Goal: Entertainment & Leisure: Browse casually

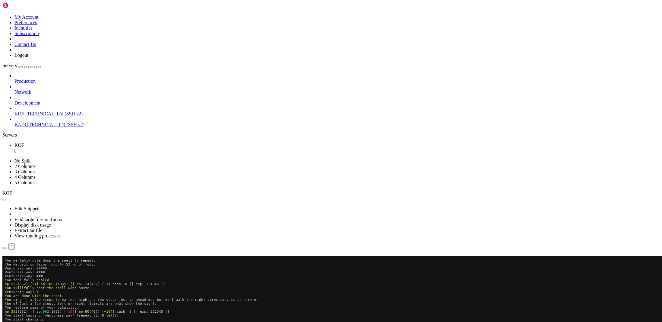
scroll to position [27, 0]
click at [27, 261] on button "Reconnect" at bounding box center [14, 264] width 24 height 6
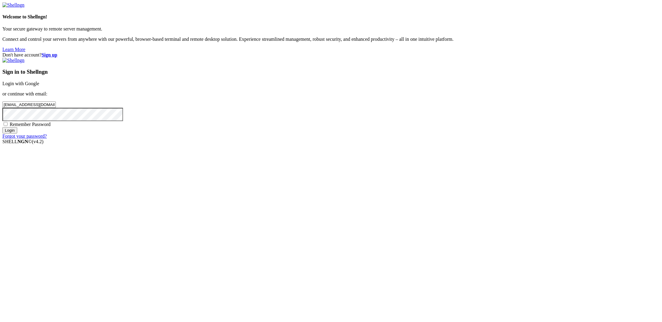
click at [17, 133] on input "Login" at bounding box center [9, 130] width 15 height 6
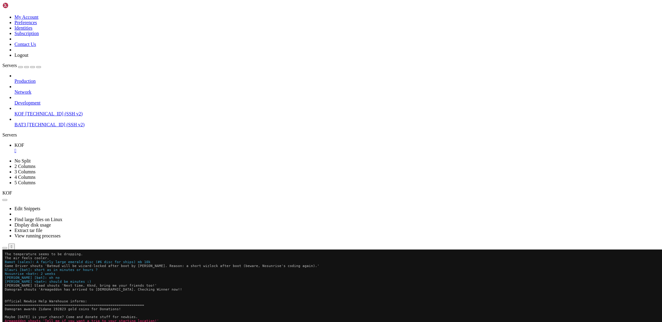
scroll to position [90, 0]
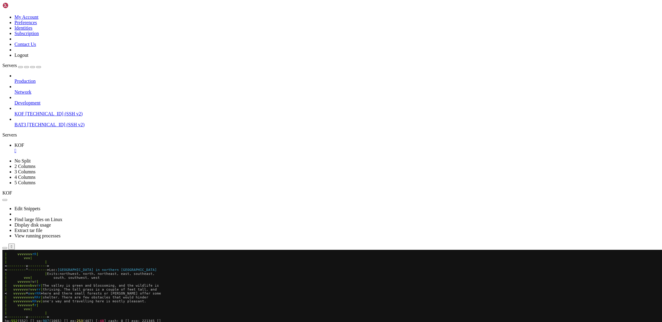
scroll to position [90, 0]
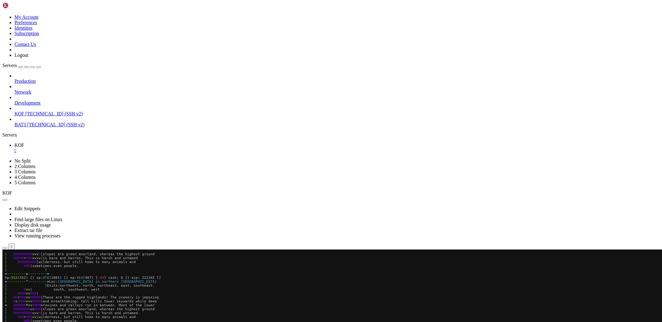
scroll to position [121, 0]
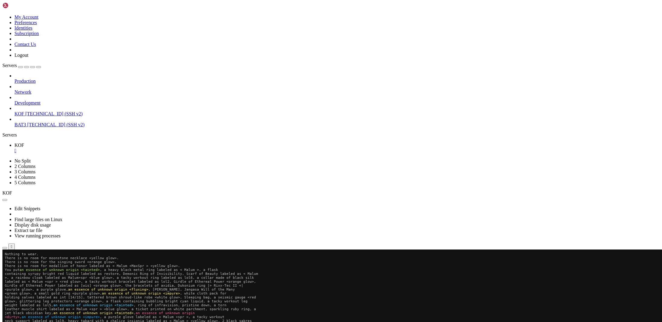
scroll to position [157, 0]
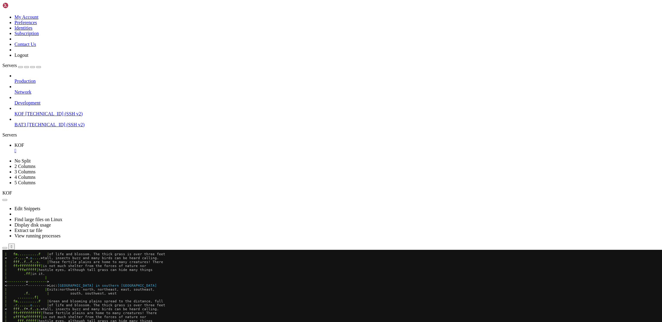
scroll to position [157, 0]
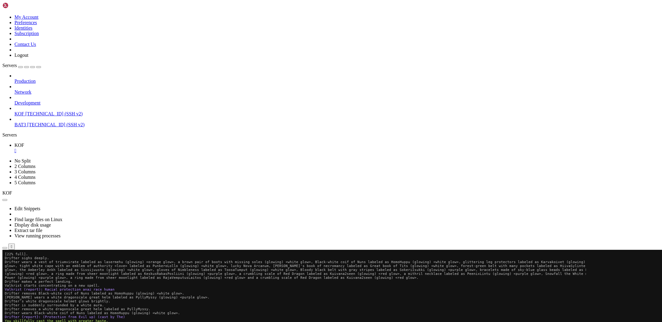
scroll to position [157, 0]
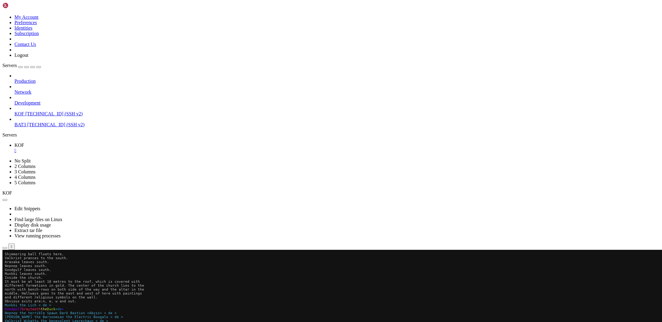
scroll to position [157, 0]
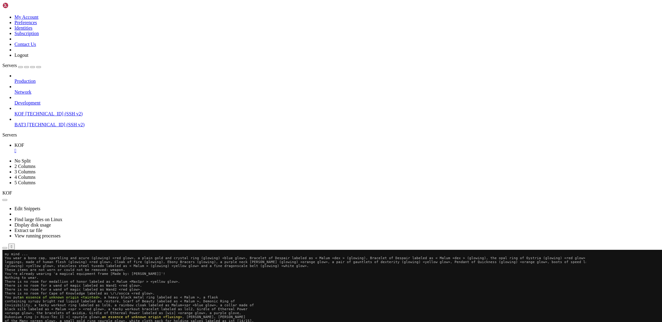
scroll to position [157, 0]
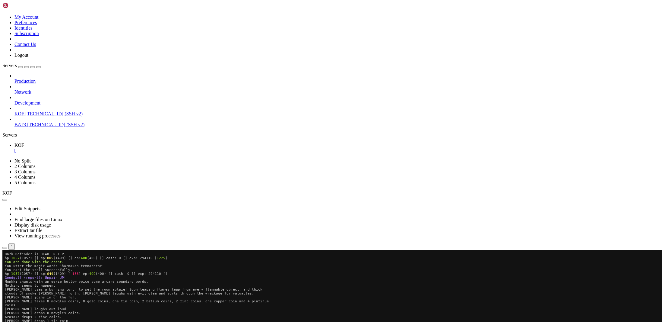
scroll to position [157, 0]
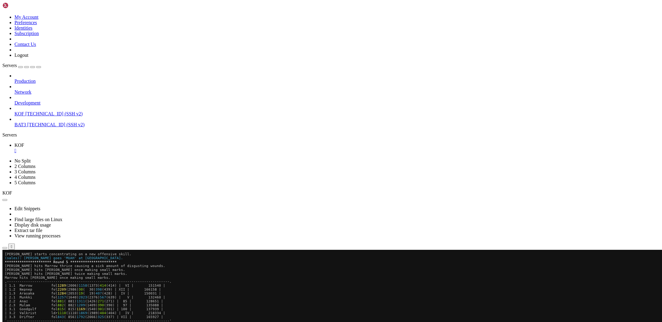
scroll to position [157, 0]
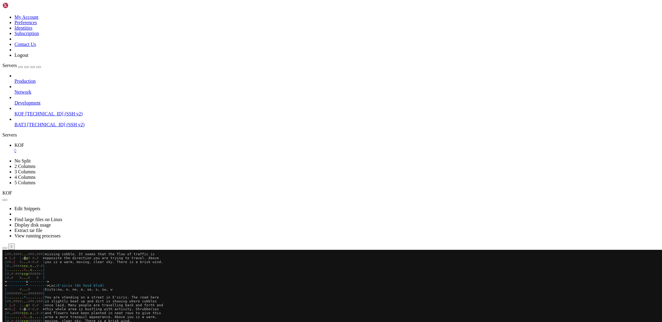
scroll to position [157, 0]
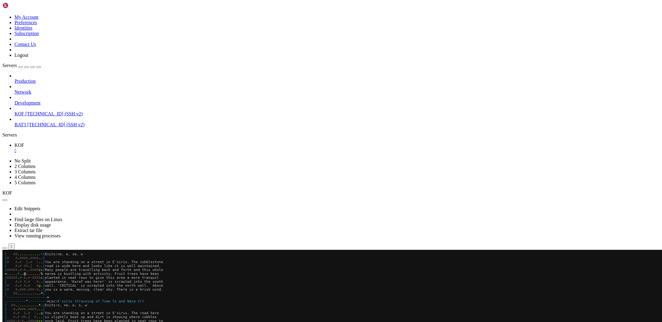
scroll to position [157, 0]
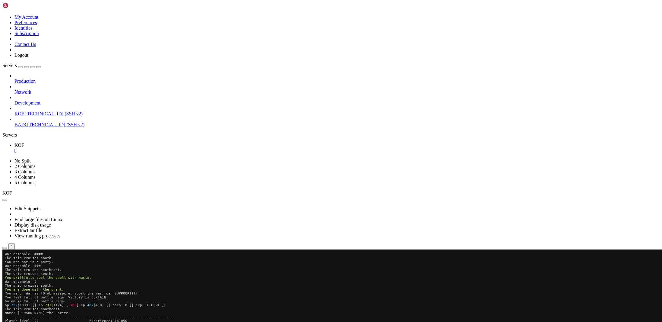
scroll to position [3, 1]
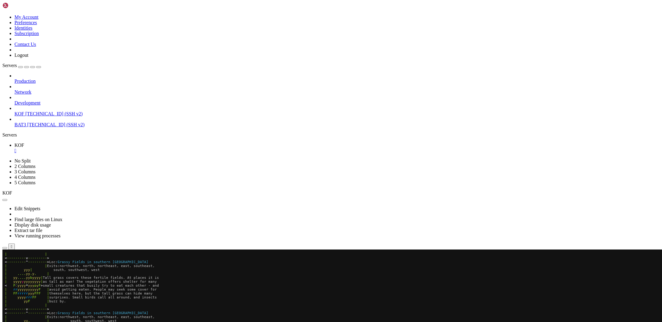
scroll to position [200, 0]
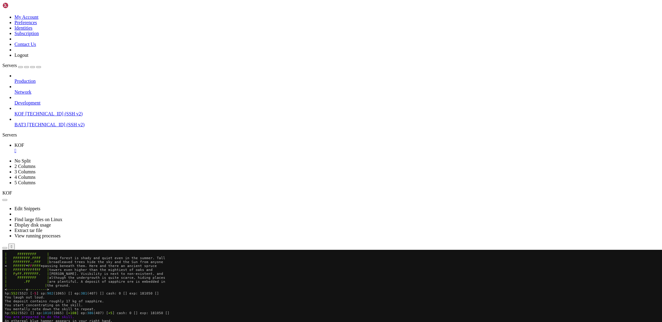
scroll to position [3, 1]
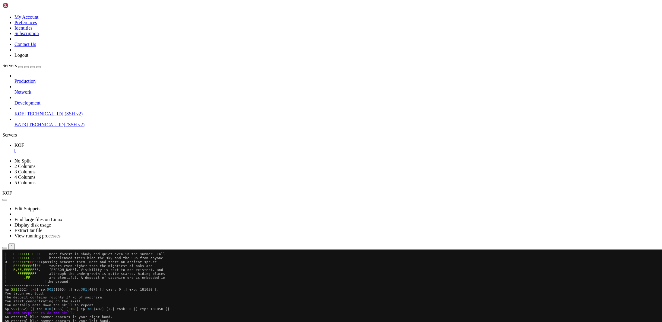
click at [437, 301] on x-row "You start concentrating on the skill." at bounding box center [296, 301] width 582 height 4
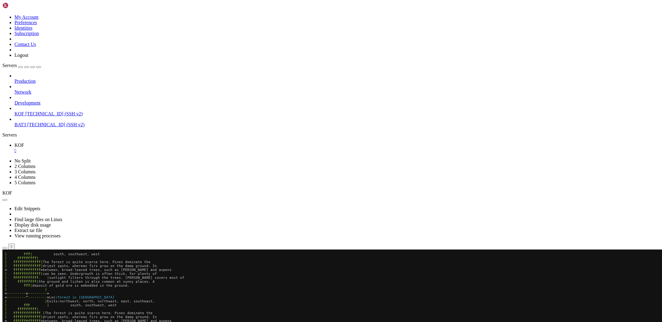
scroll to position [231, 0]
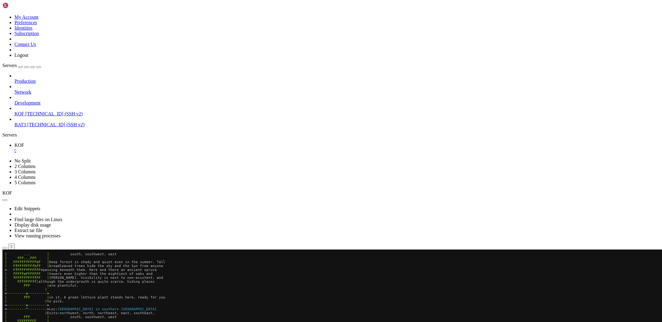
scroll to position [275, 0]
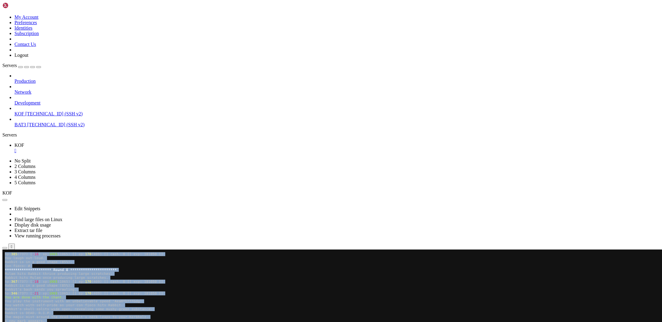
drag, startPoint x: 13, startPoint y: 507, endPoint x: 57, endPoint y: 504, distance: 44.2
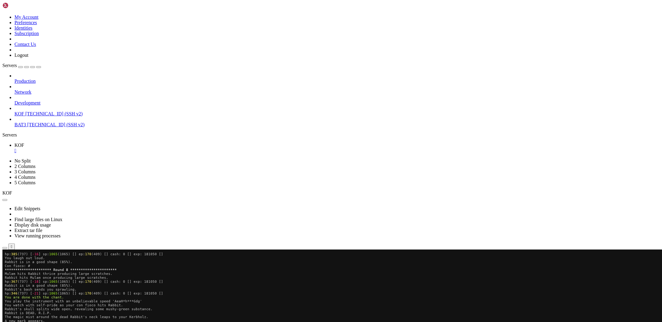
drag, startPoint x: 12, startPoint y: 505, endPoint x: 82, endPoint y: 506, distance: 69.7
copy span "a HUGE cave rabbit is hunting here"
